Goal: Transaction & Acquisition: Purchase product/service

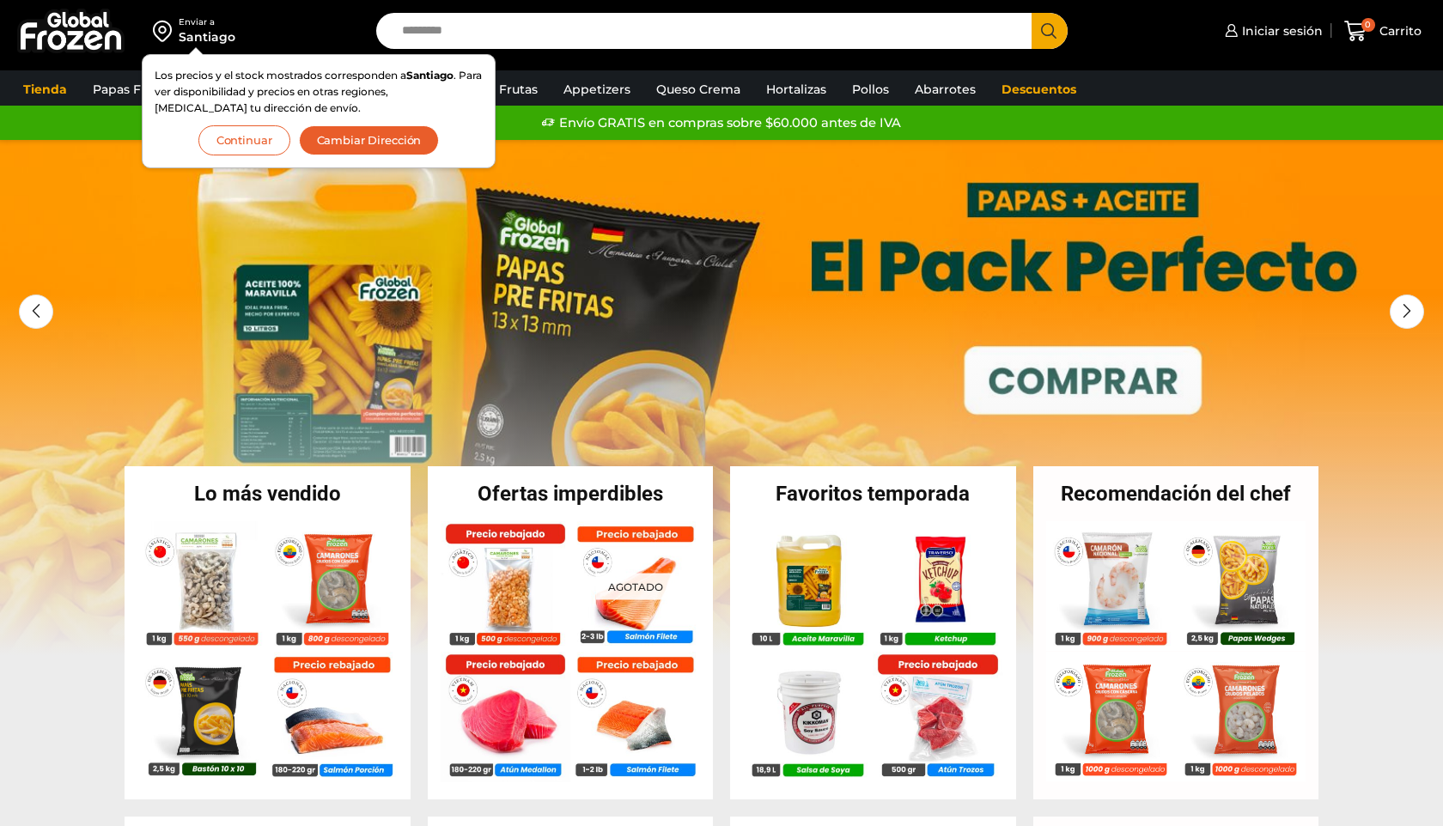
click at [423, 33] on input "Search input" at bounding box center [708, 31] width 630 height 36
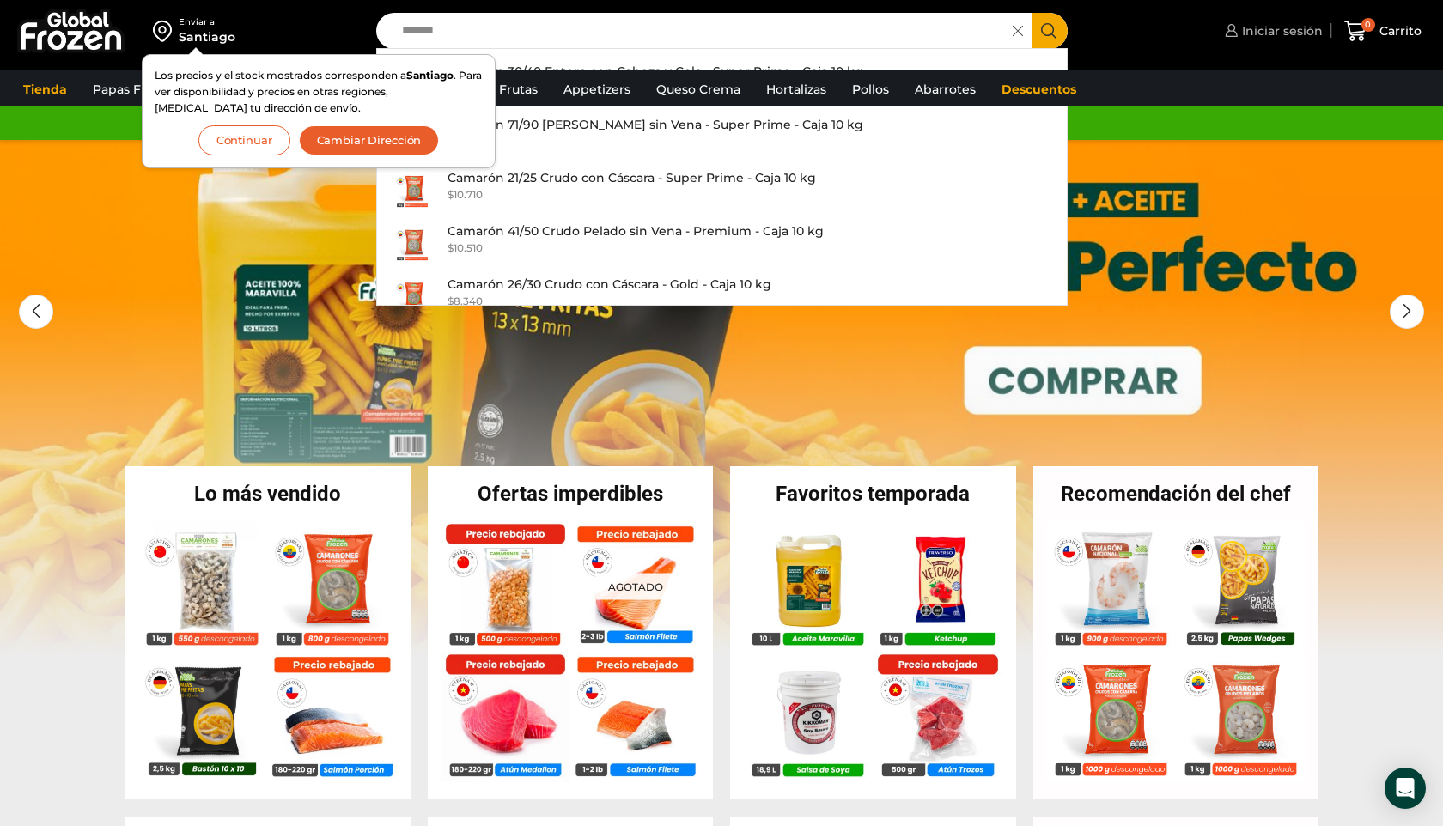
type input "*******"
click at [1275, 30] on span "Iniciar sesión" at bounding box center [1280, 30] width 85 height 17
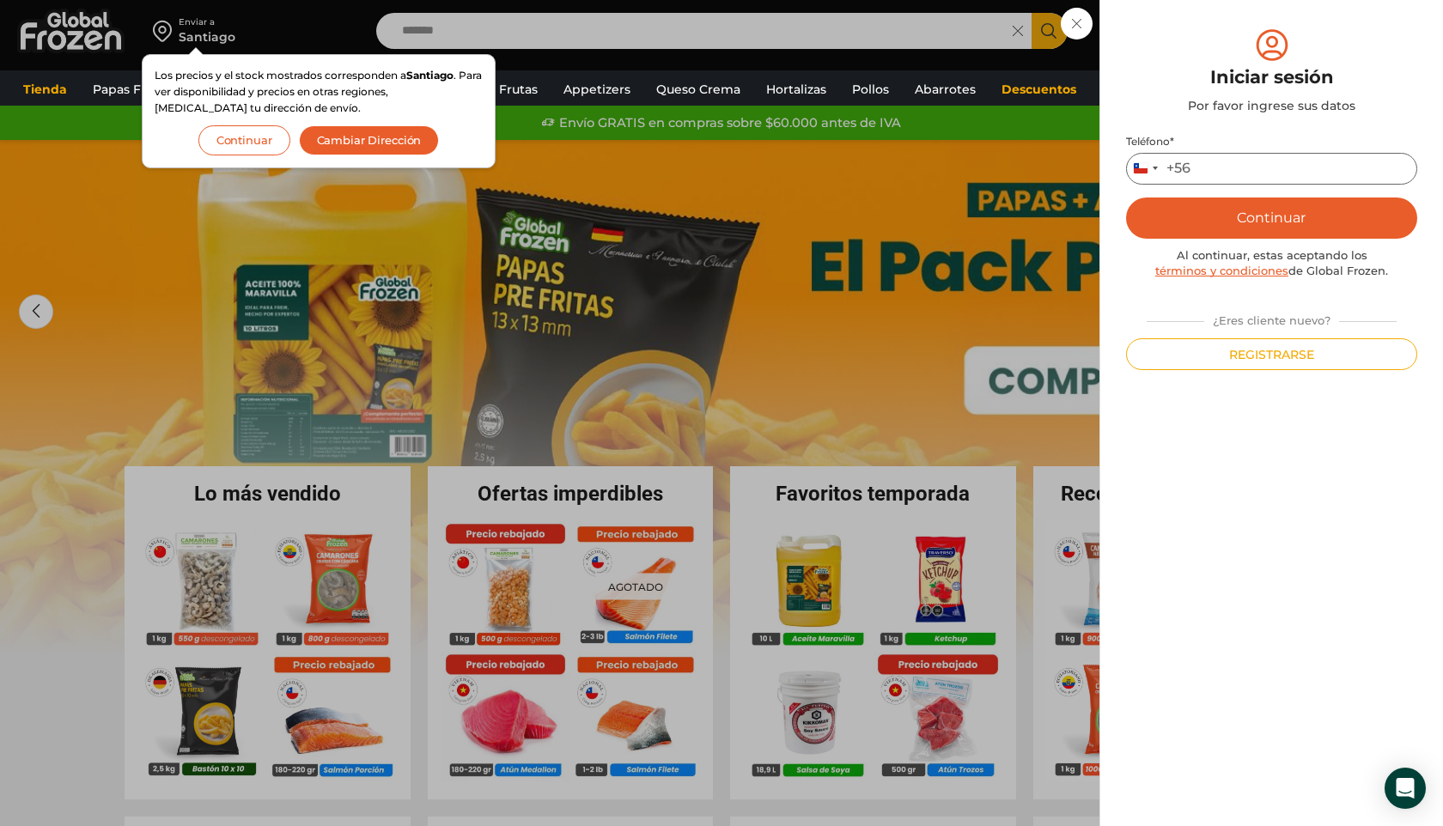
click at [1232, 166] on input "Teléfono *" at bounding box center [1271, 169] width 291 height 32
type input "*********"
click at [1293, 211] on button "Continuar" at bounding box center [1271, 218] width 291 height 41
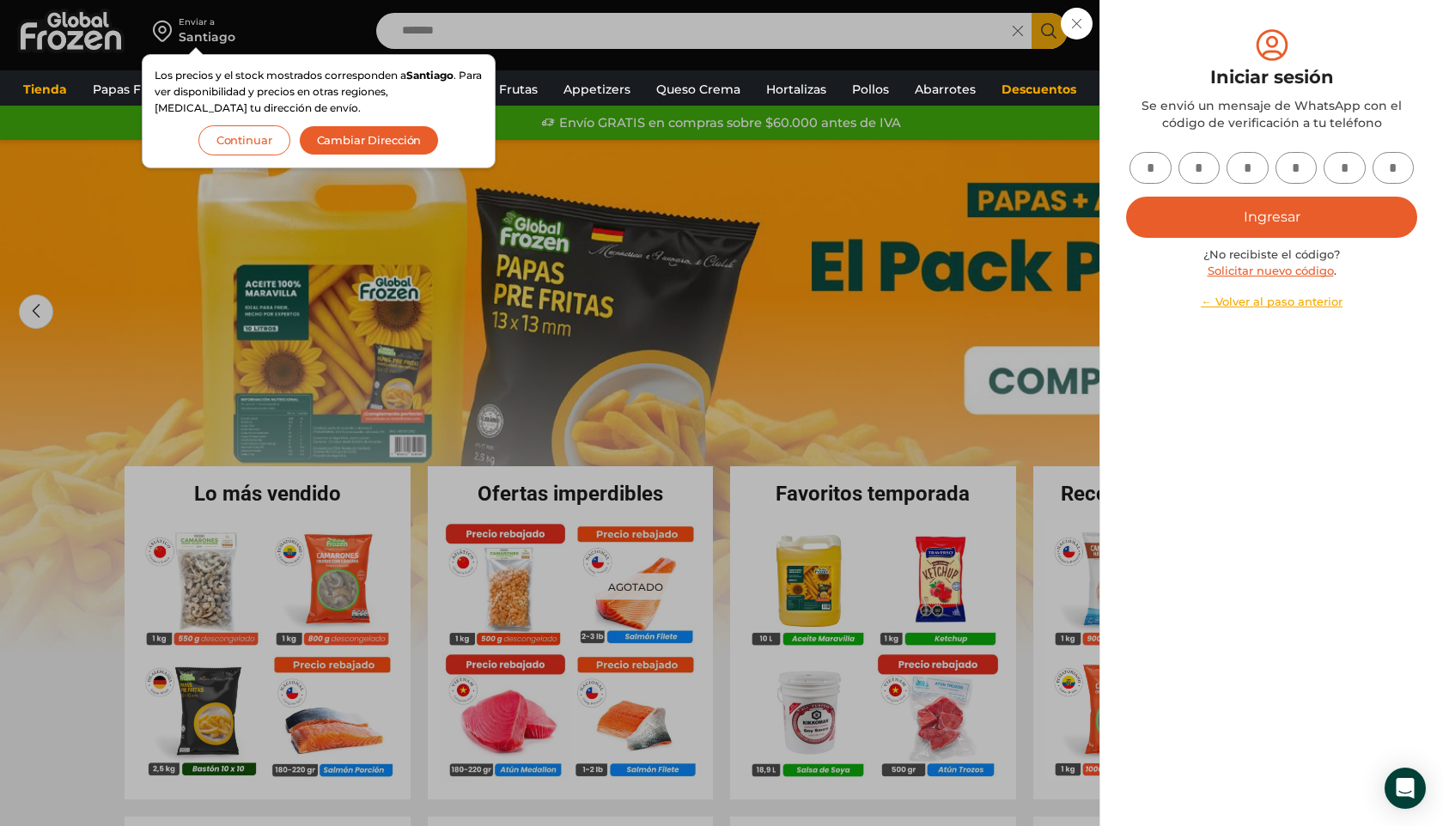
click at [1151, 166] on input "text" at bounding box center [1150, 168] width 42 height 32
type input "*"
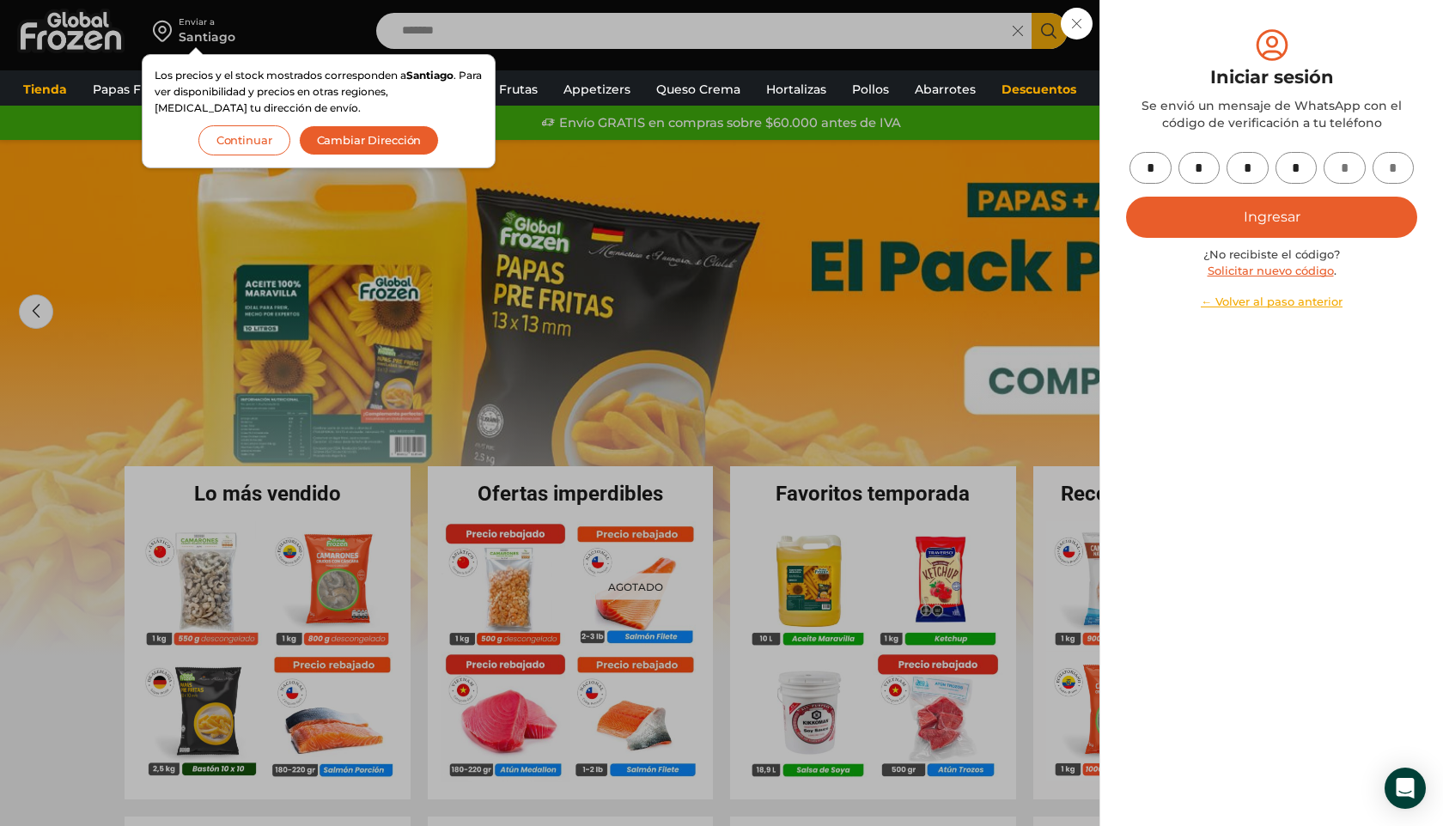
type input "*"
click at [1239, 209] on button "Ingresar" at bounding box center [1271, 217] width 291 height 41
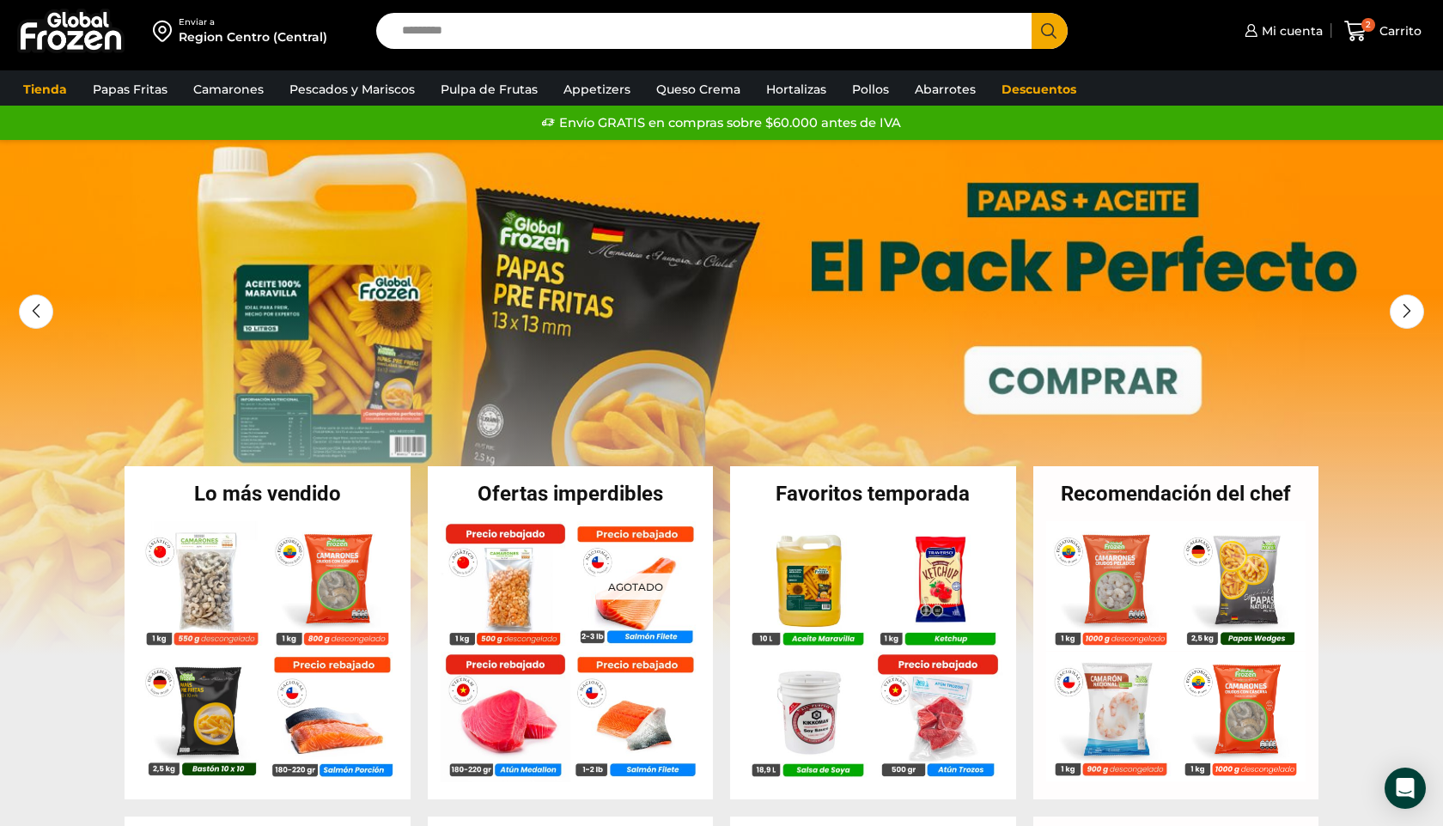
click at [435, 36] on input "Search input" at bounding box center [708, 31] width 630 height 36
type input "**********"
click at [1032, 13] on button "Search" at bounding box center [1050, 31] width 36 height 36
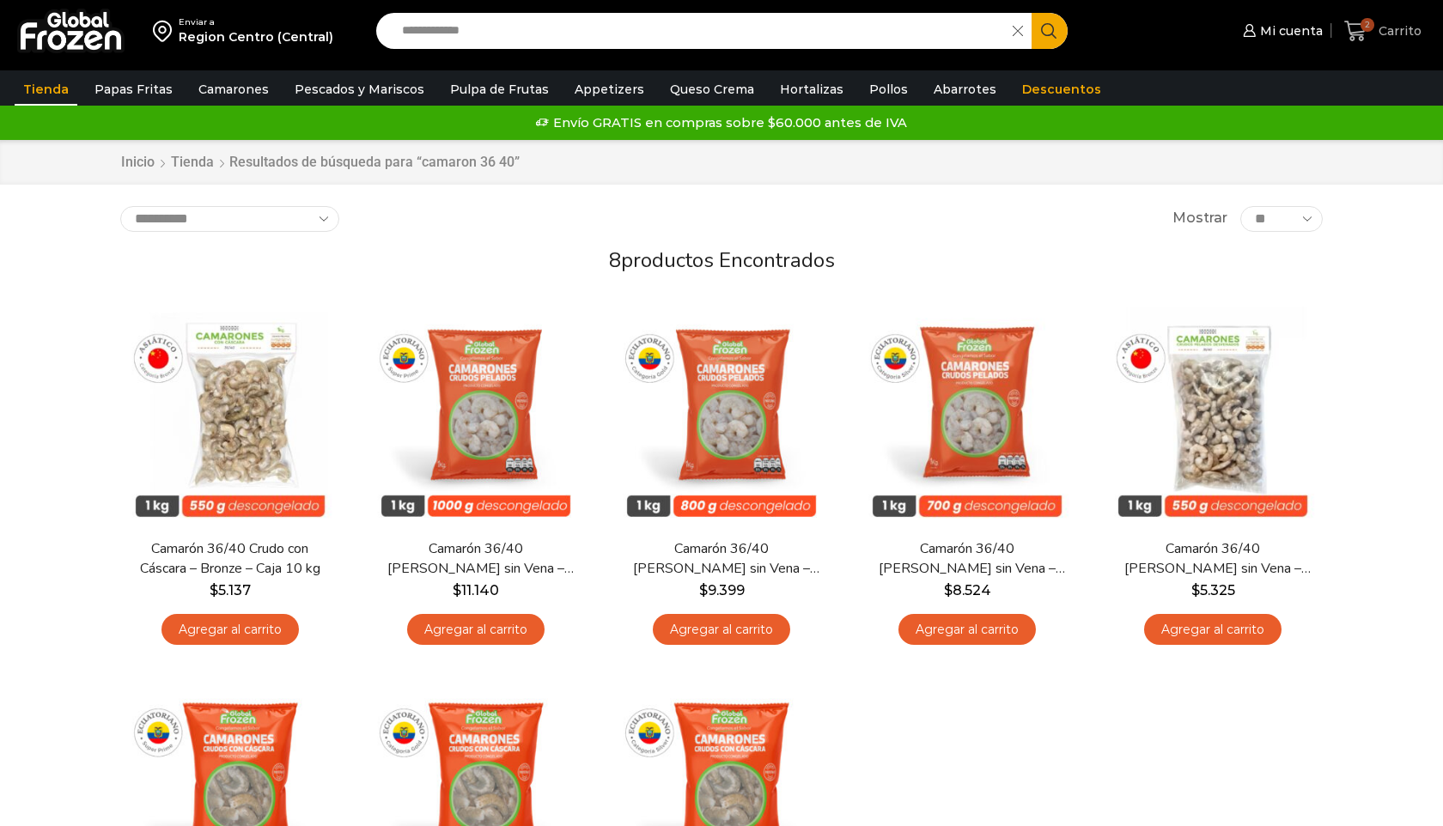
click at [1351, 32] on icon at bounding box center [1355, 31] width 22 height 21
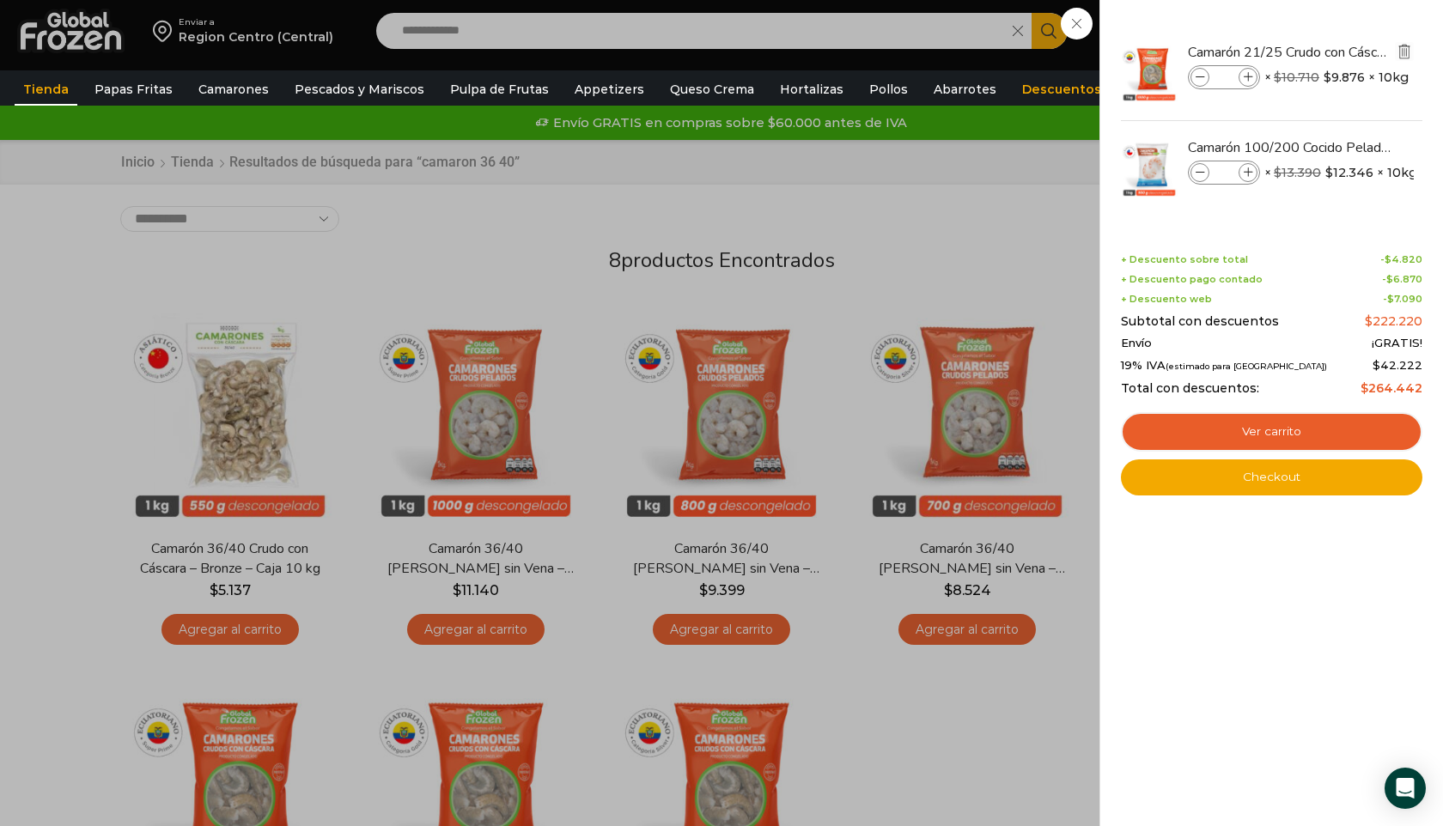
click at [1406, 49] on img "Eliminar Camarón 21/25 Crudo con Cáscara - Super Prime - Caja 10 kg del carrito" at bounding box center [1404, 51] width 15 height 15
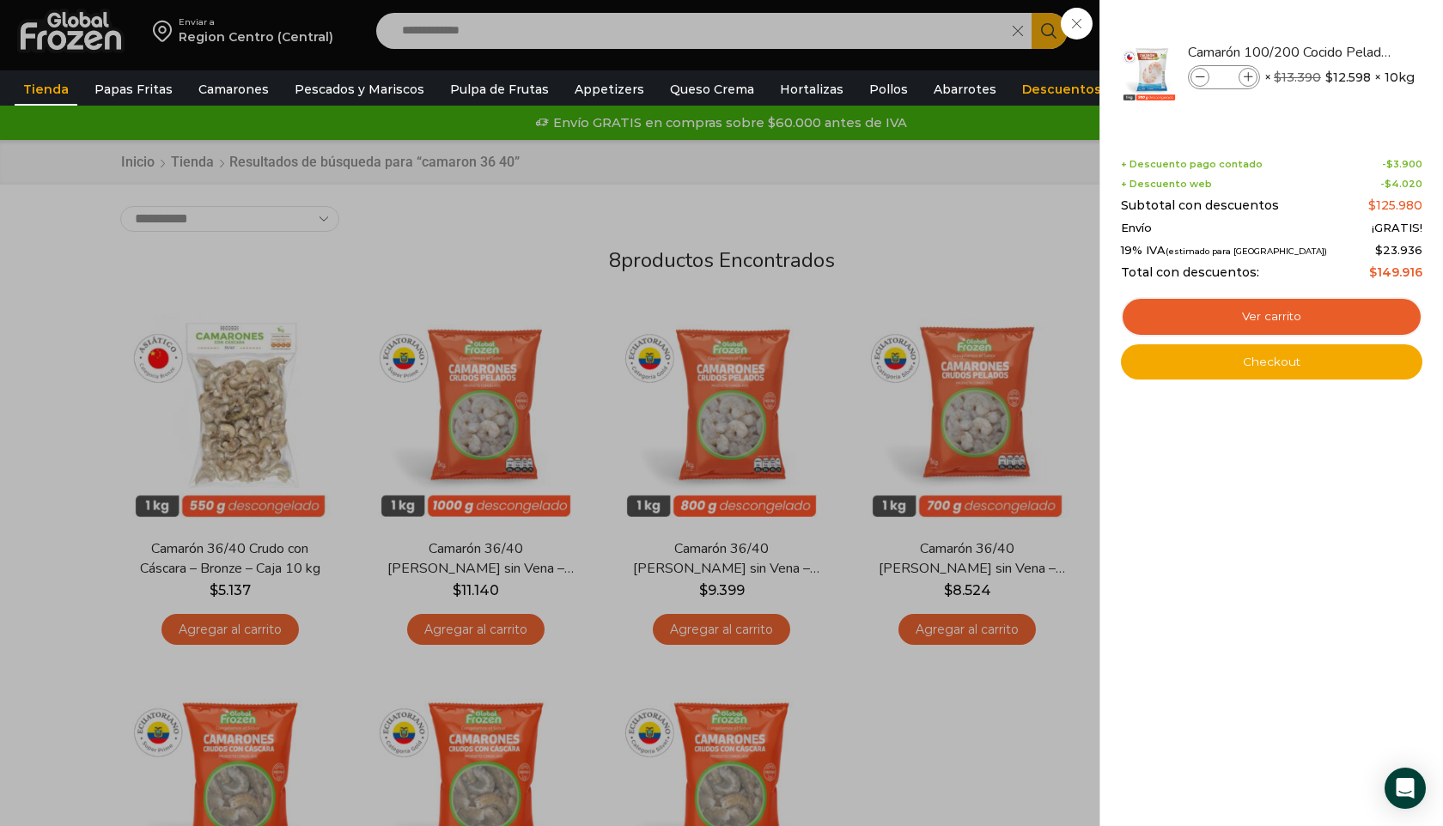
click at [1406, 49] on img "Eliminar Camarón 100/200 Cocido Pelado - Premium - Caja 10 kg del carrito" at bounding box center [1411, 52] width 20 height 20
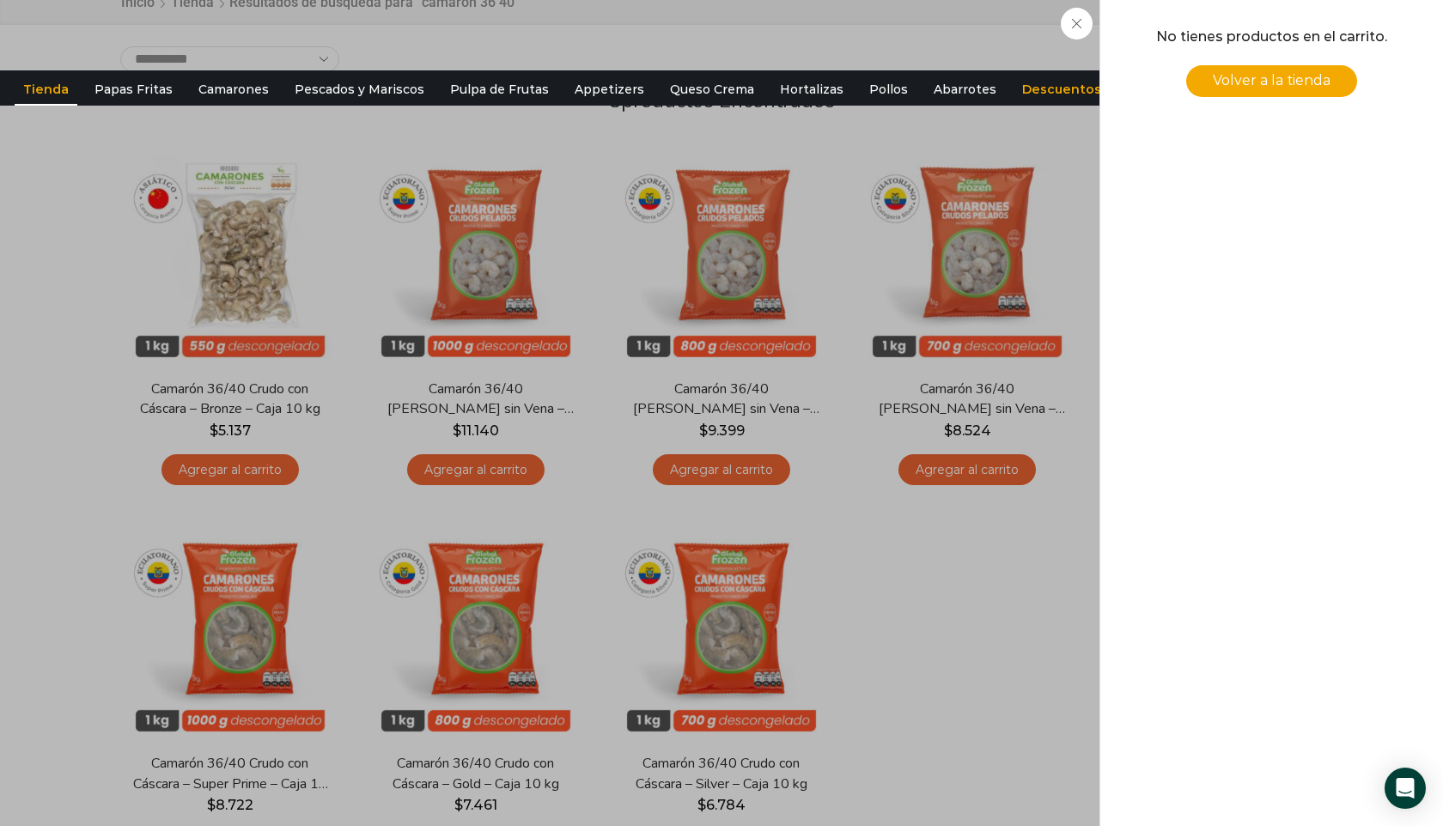
scroll to position [285, 0]
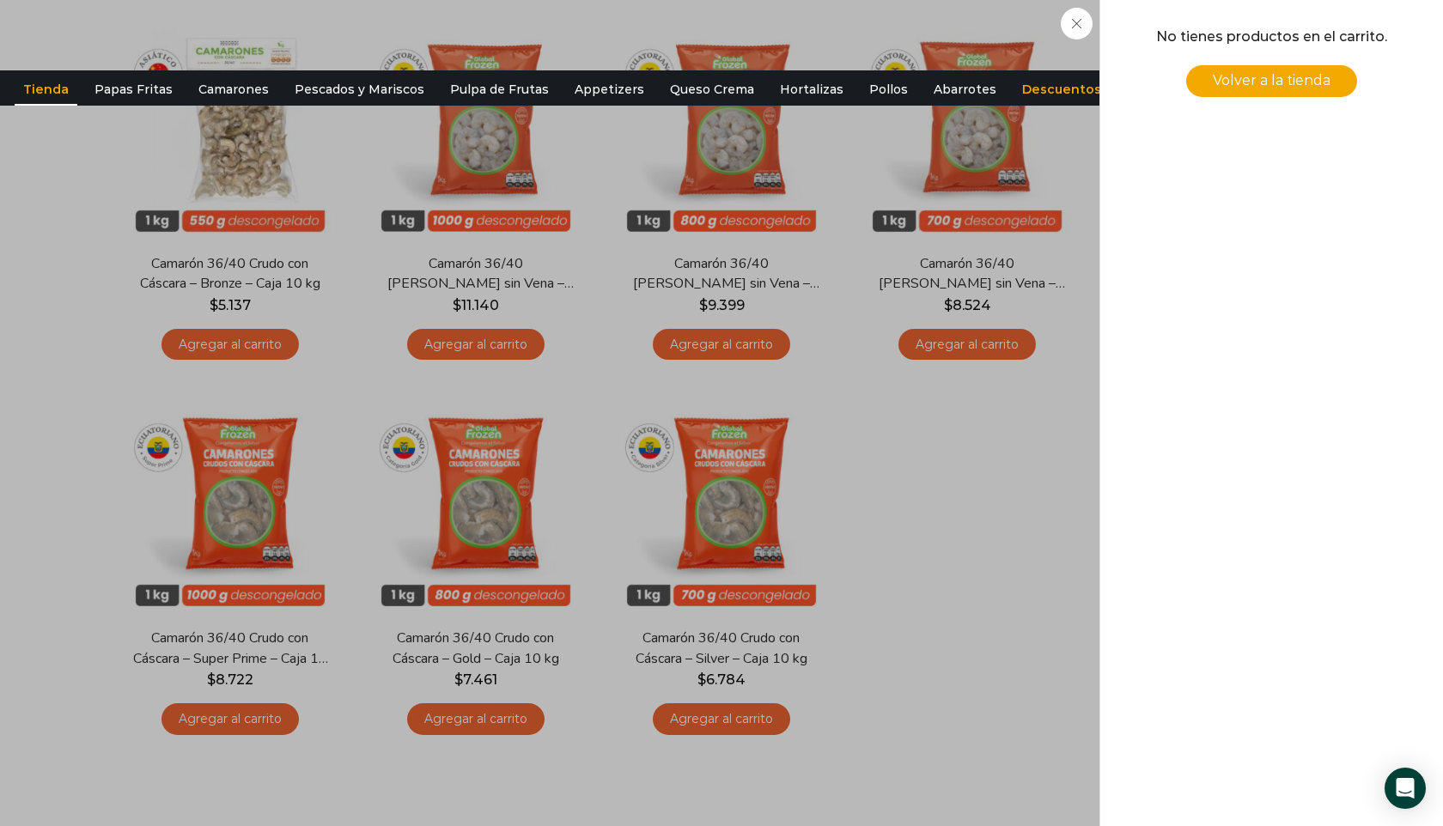
click at [1209, 464] on div "0 Shopping Cart No tienes productos en el carrito. Volver a la tienda Shopping …" at bounding box center [1271, 413] width 301 height 775
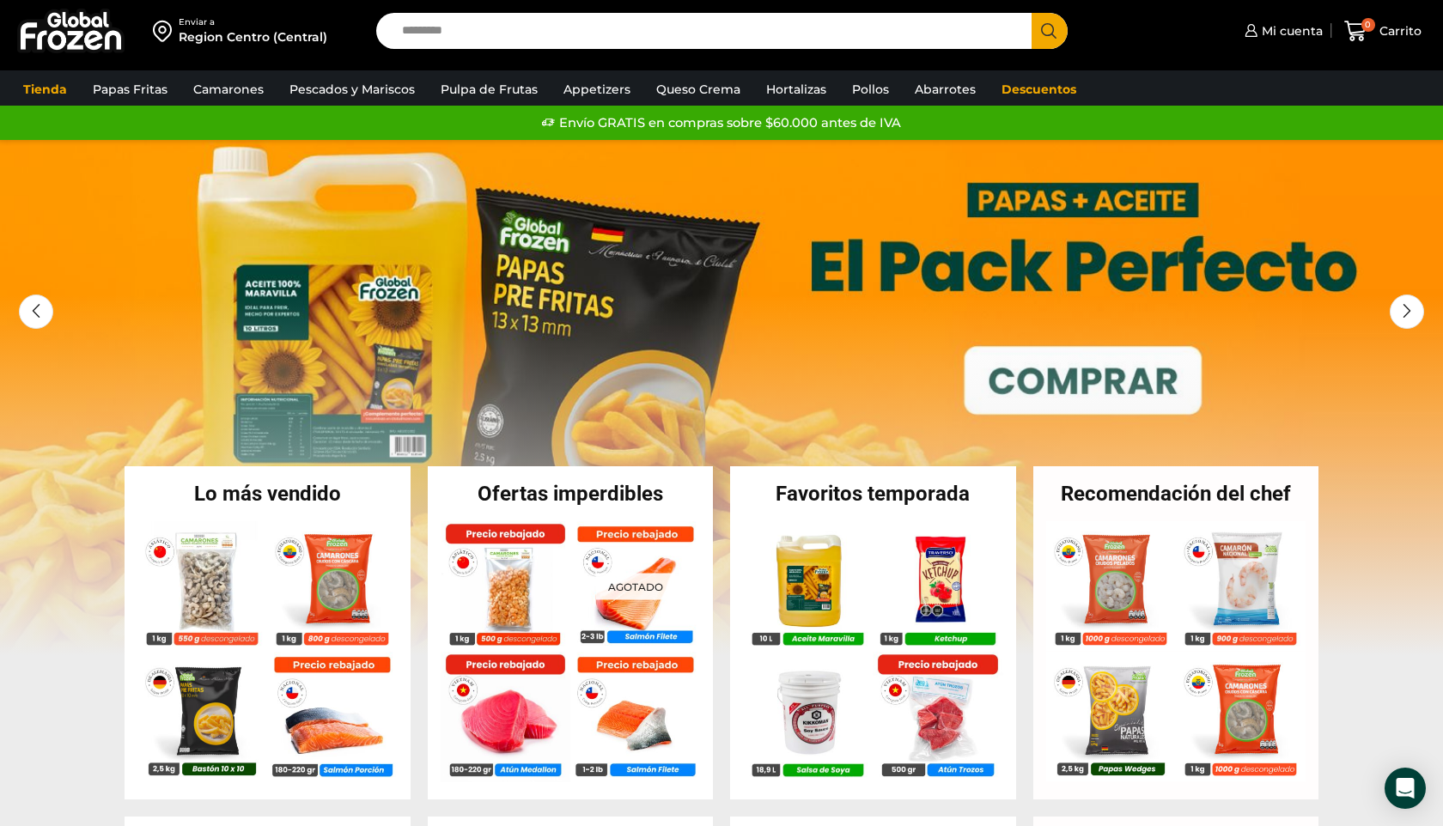
click at [467, 39] on input "Search input" at bounding box center [708, 31] width 630 height 36
type input "*"
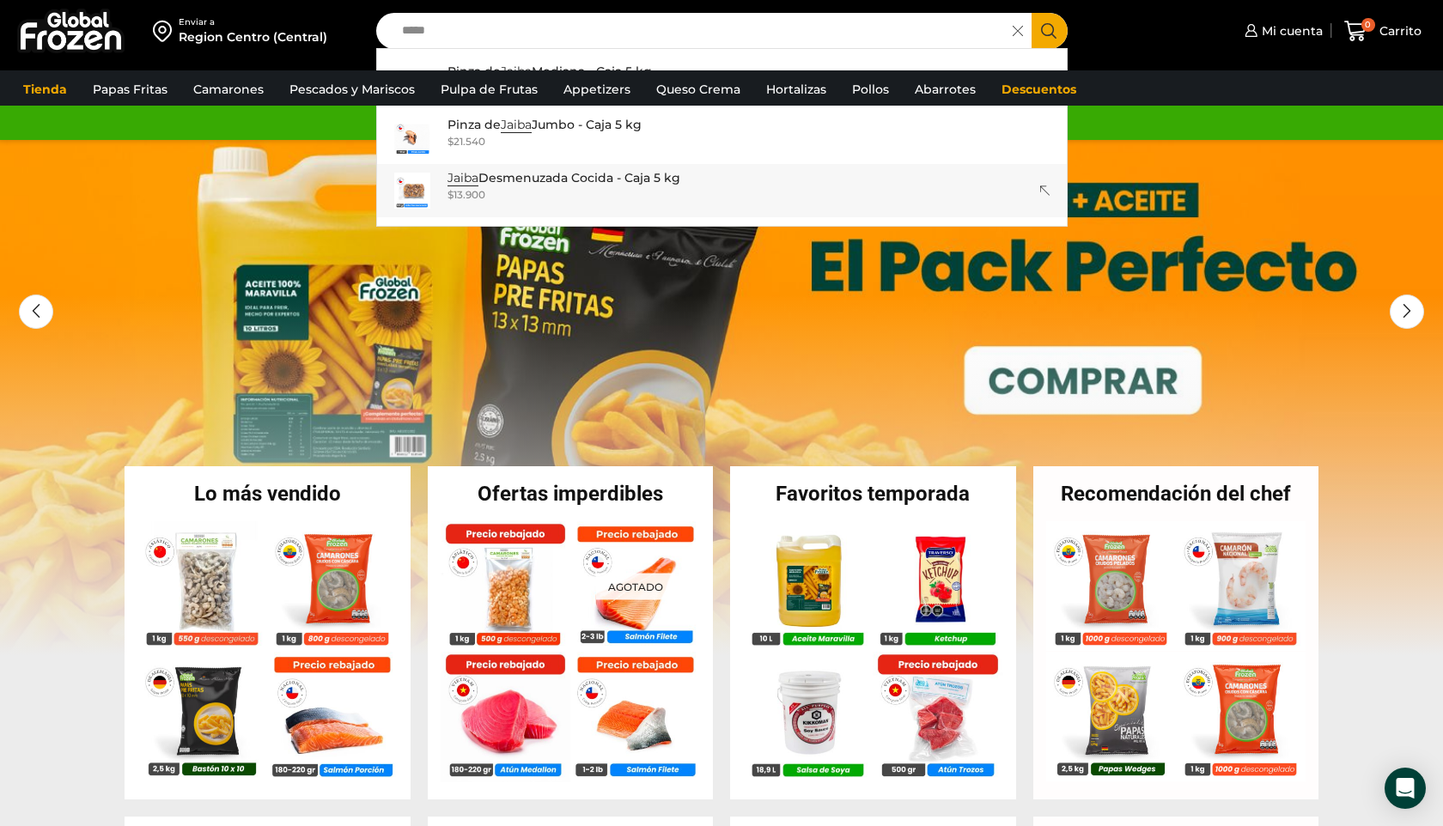
click at [525, 192] on div "$ 13.900" at bounding box center [563, 194] width 233 height 15
type input "**********"
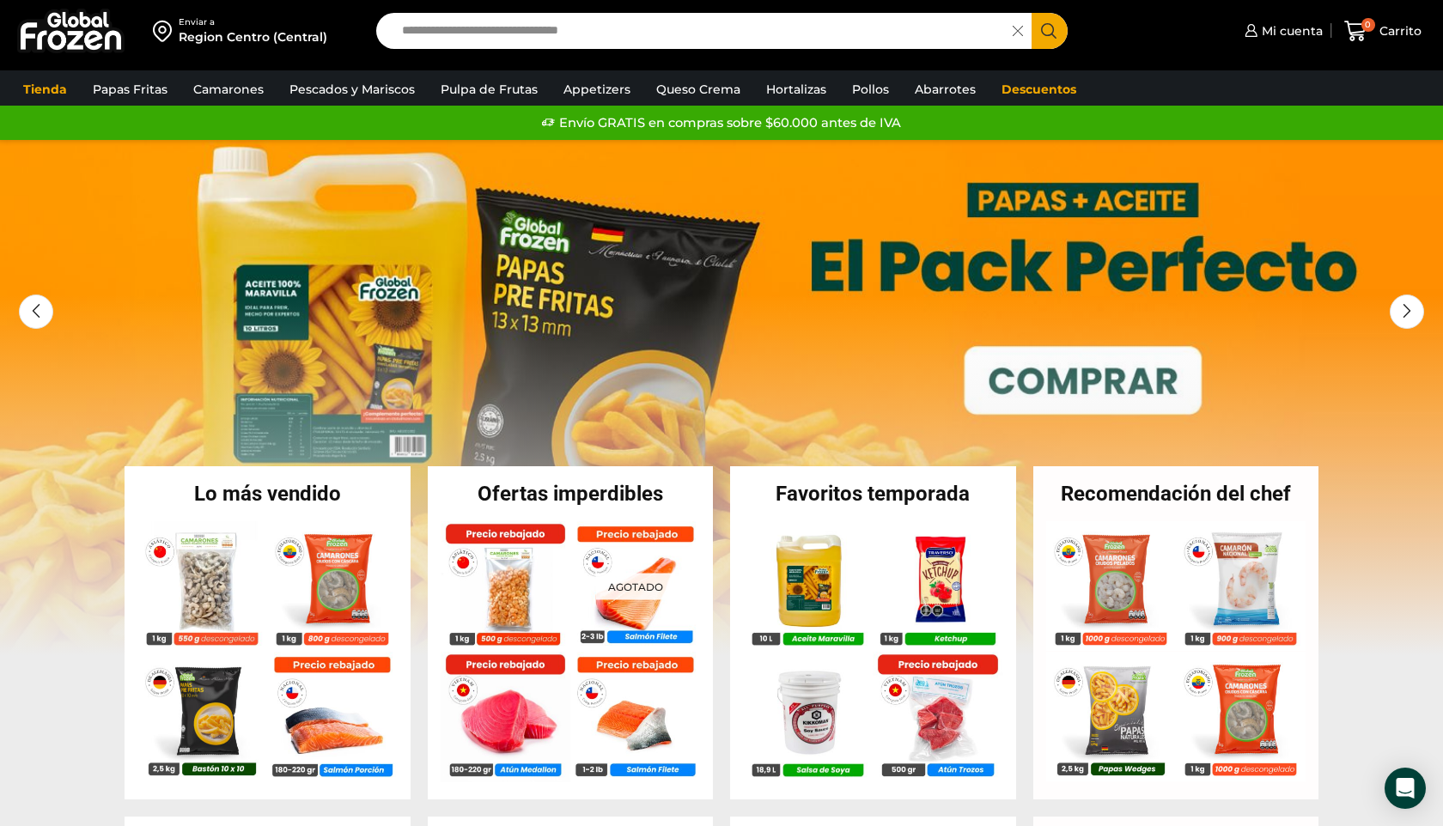
click at [1048, 30] on icon "Search button" at bounding box center [1048, 30] width 15 height 15
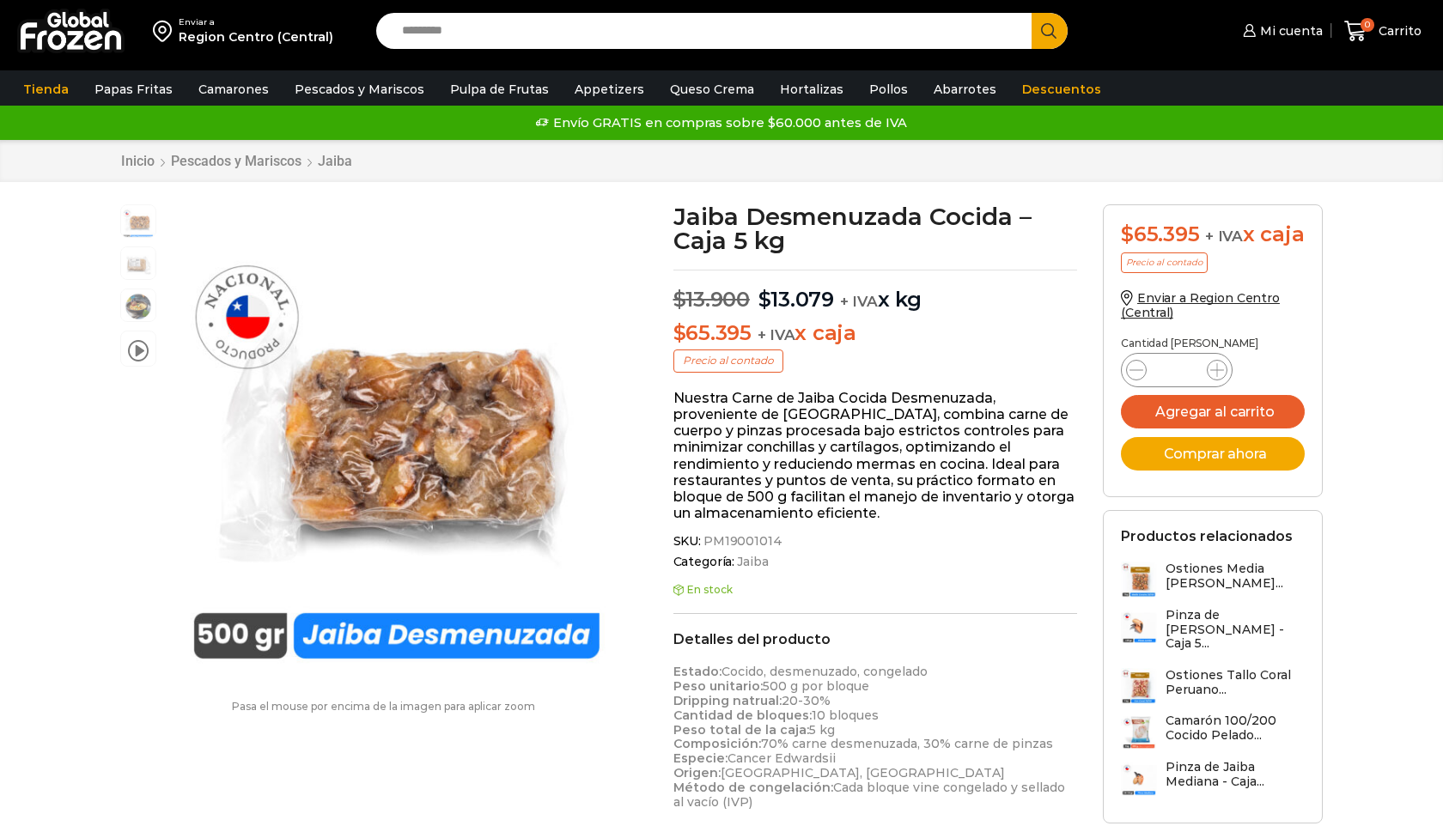
scroll to position [1, 0]
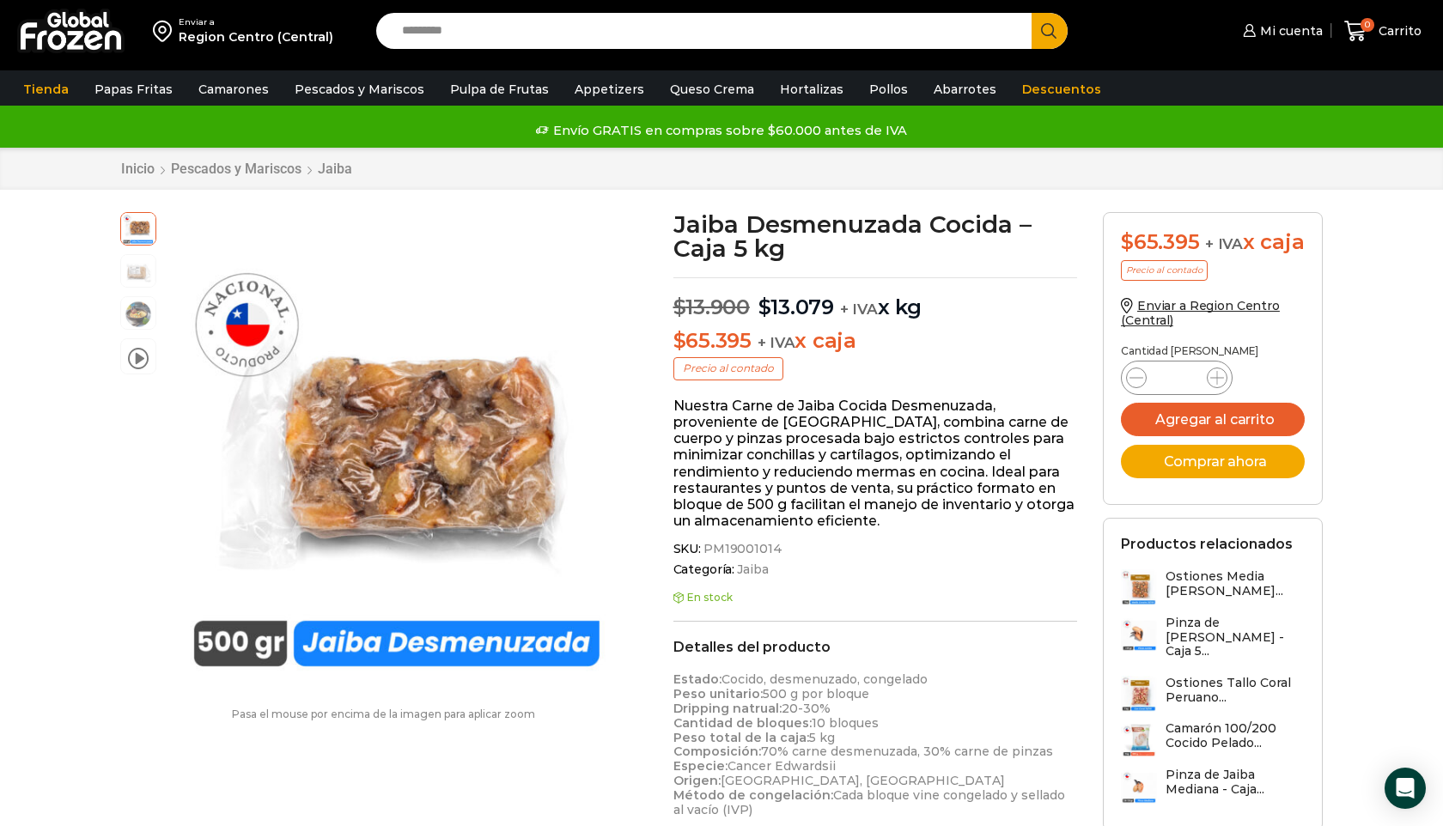
click at [420, 37] on input "Search input" at bounding box center [708, 31] width 630 height 36
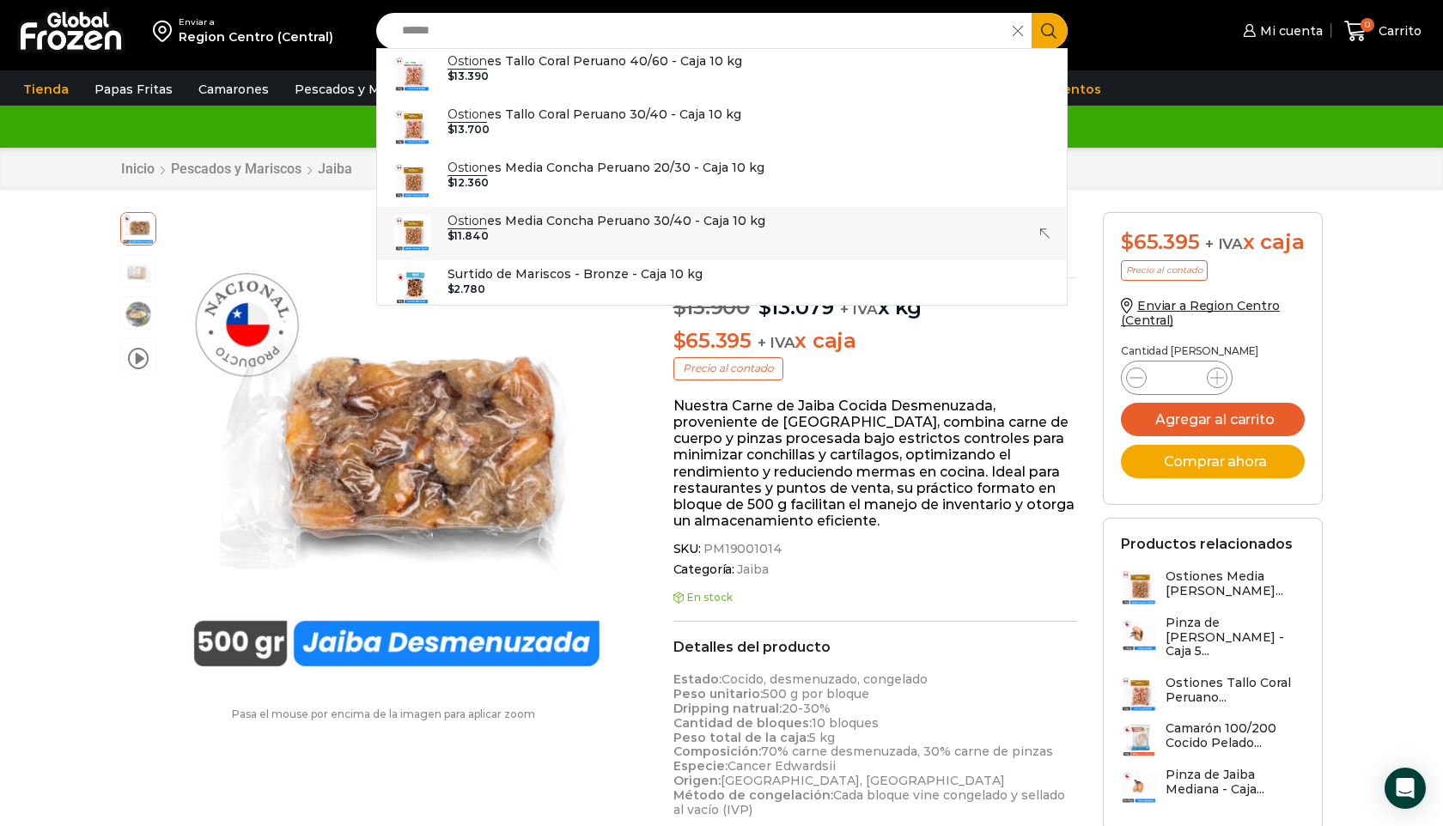
scroll to position [0, 0]
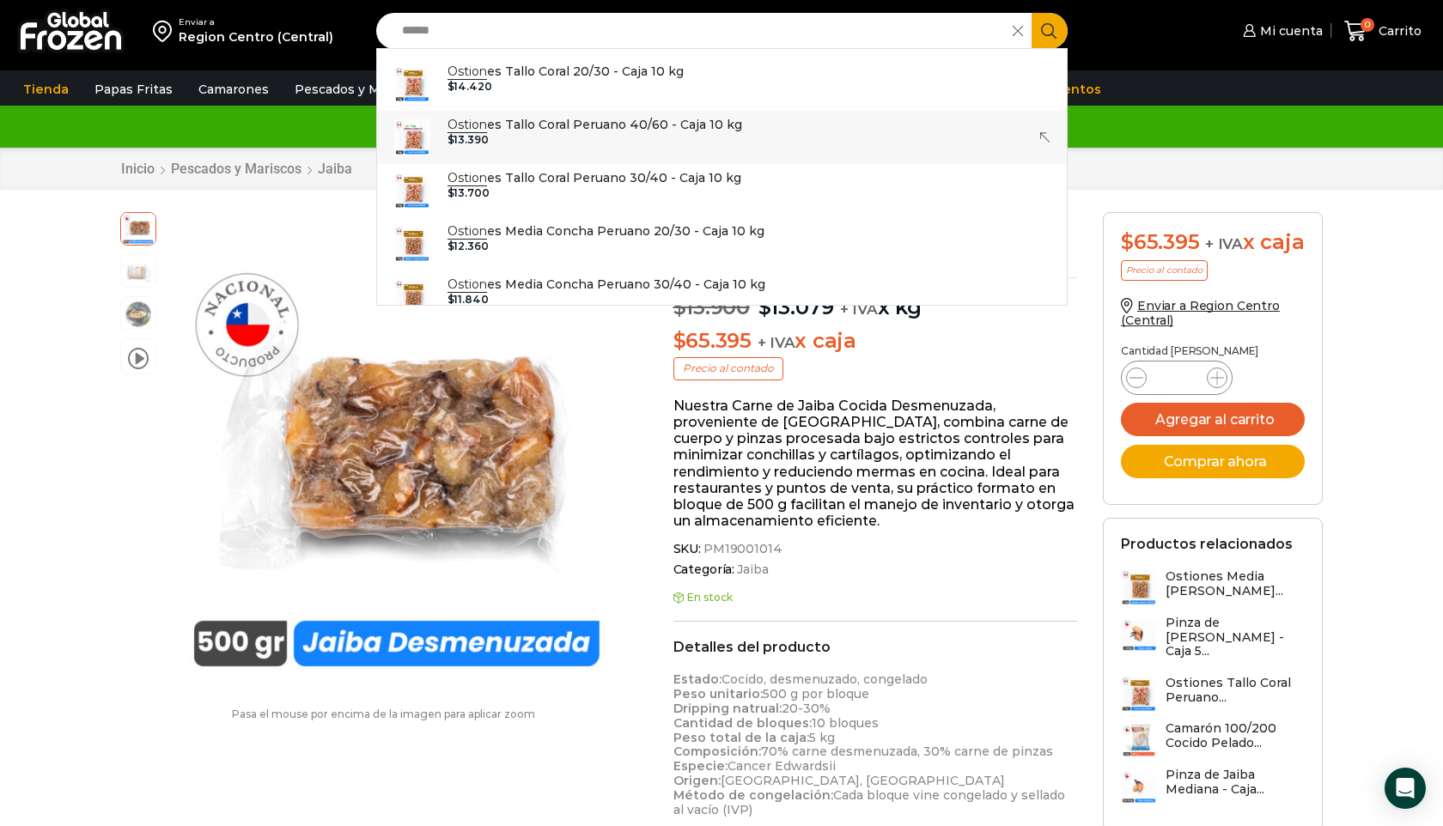
click at [460, 135] on bdi "$ 13.390" at bounding box center [467, 139] width 41 height 13
type input "**********"
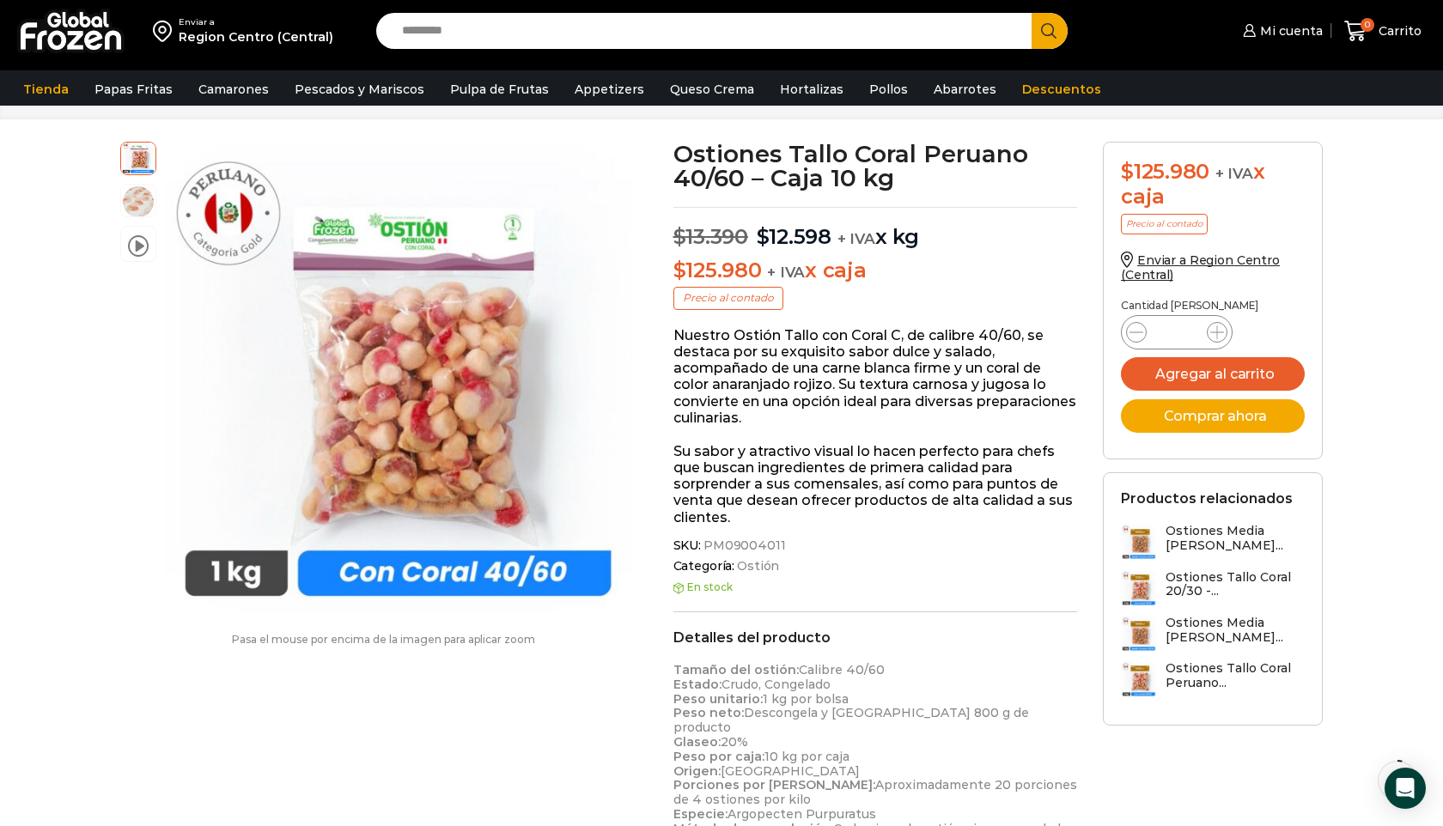
scroll to position [68, 0]
